Goal: Navigation & Orientation: Go to known website

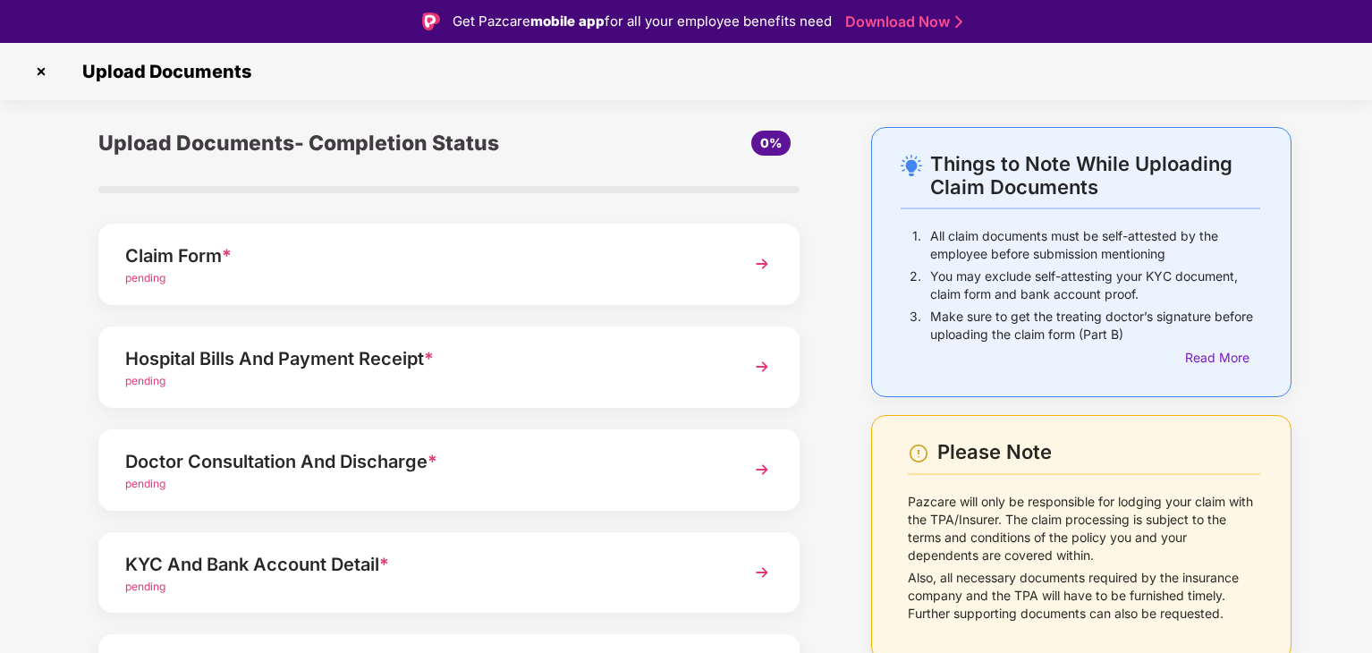
scroll to position [43, 0]
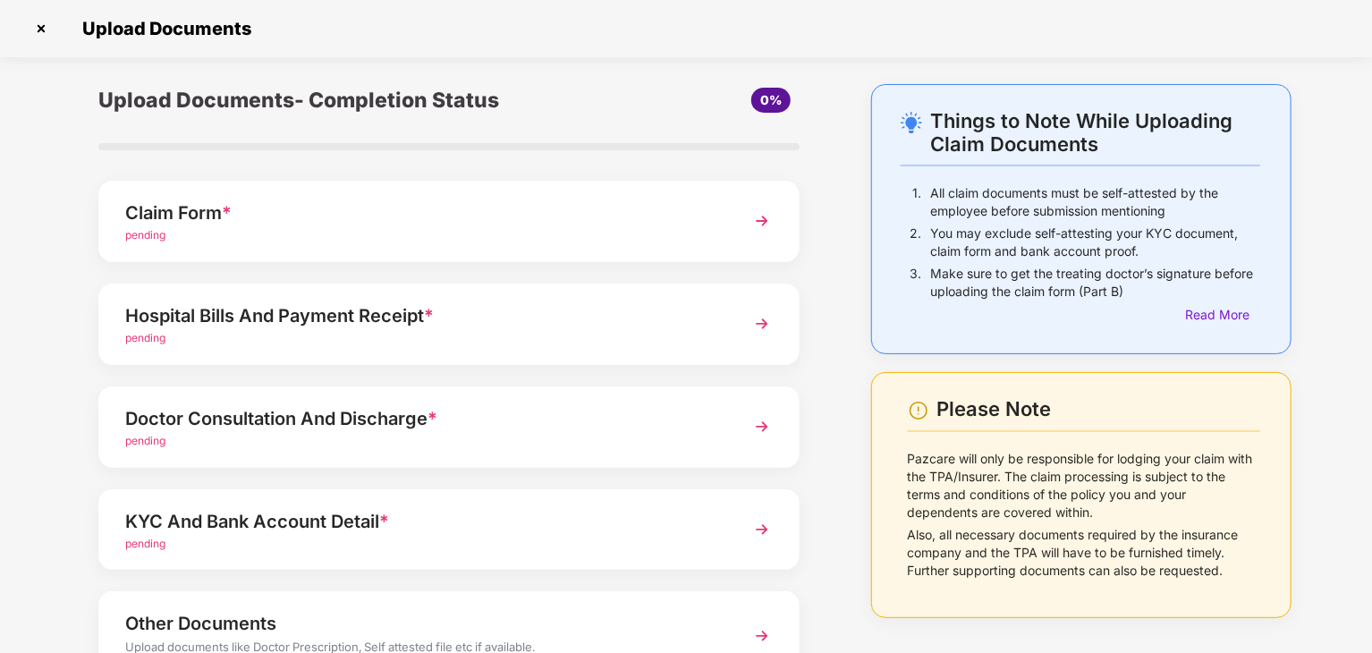
click at [52, 25] on img at bounding box center [41, 28] width 29 height 29
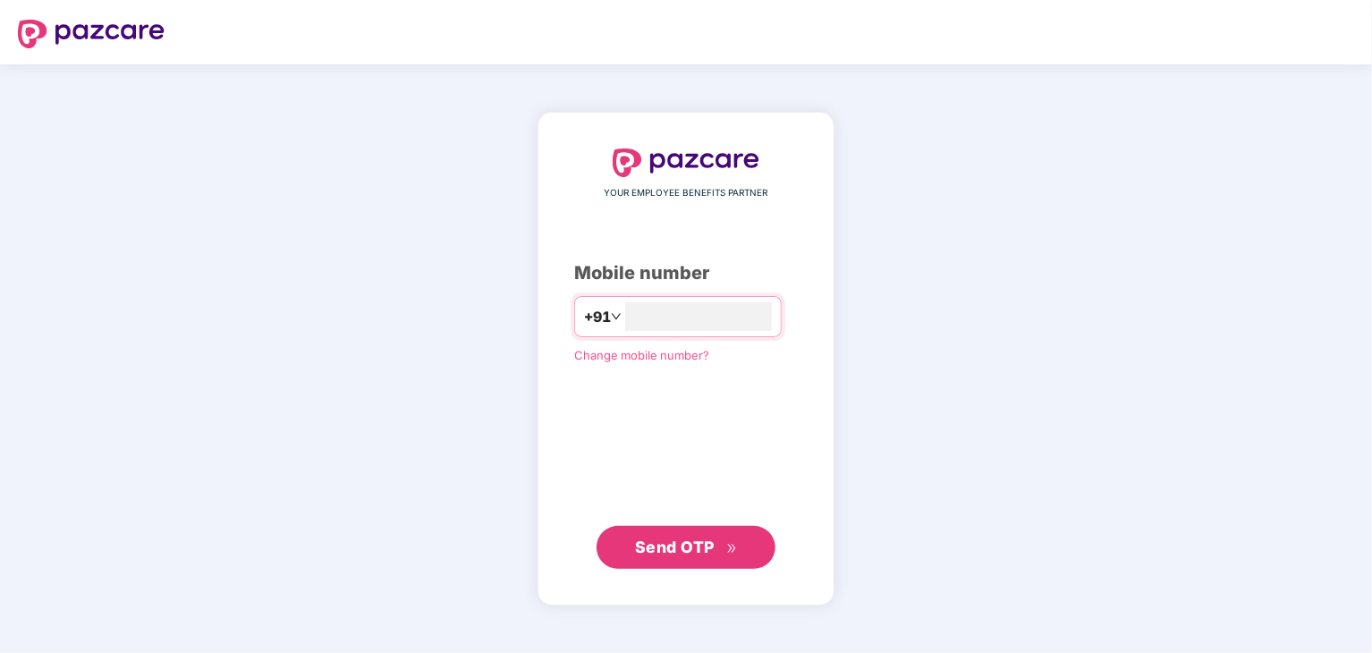
type input "*"
